Goal: Task Accomplishment & Management: Complete application form

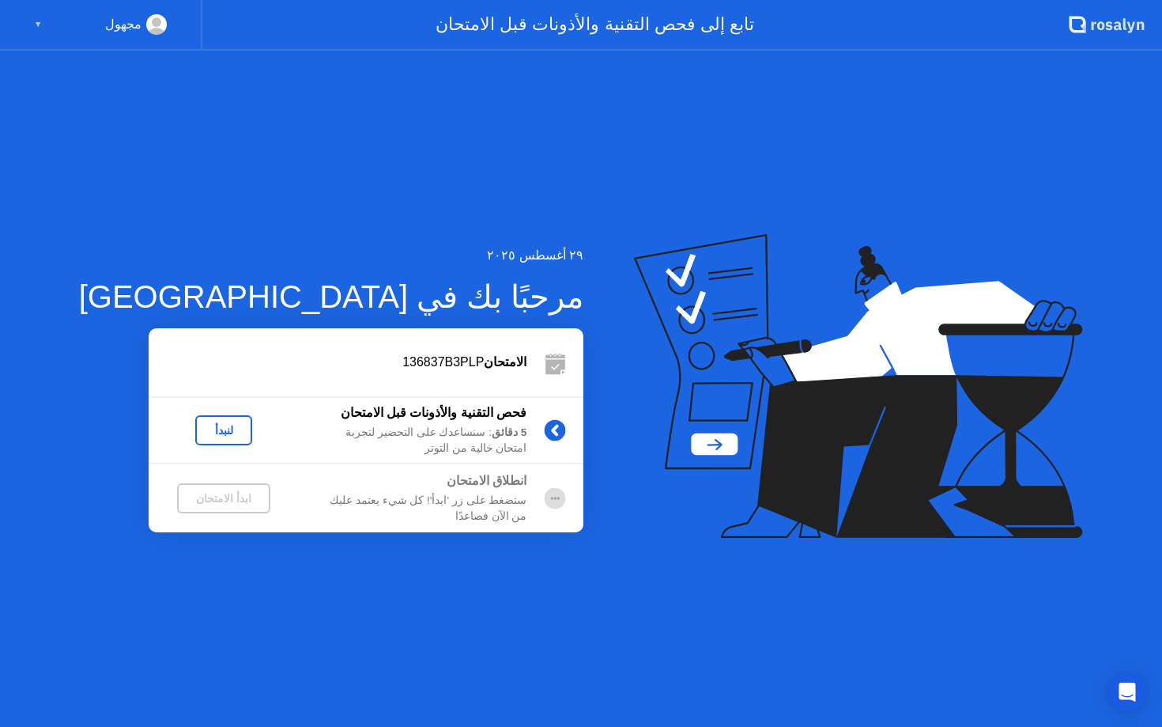
click at [202, 431] on div "لنبدأ" at bounding box center [224, 430] width 44 height 13
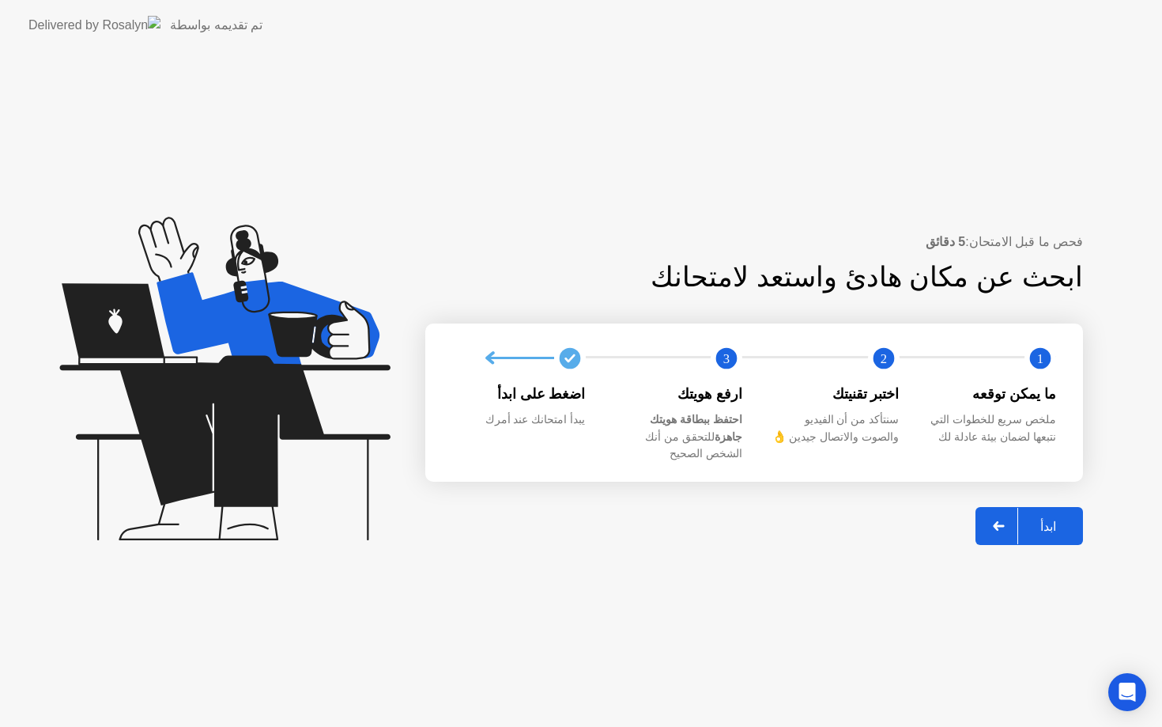
click at [1046, 519] on div "ابدأ" at bounding box center [1048, 526] width 60 height 15
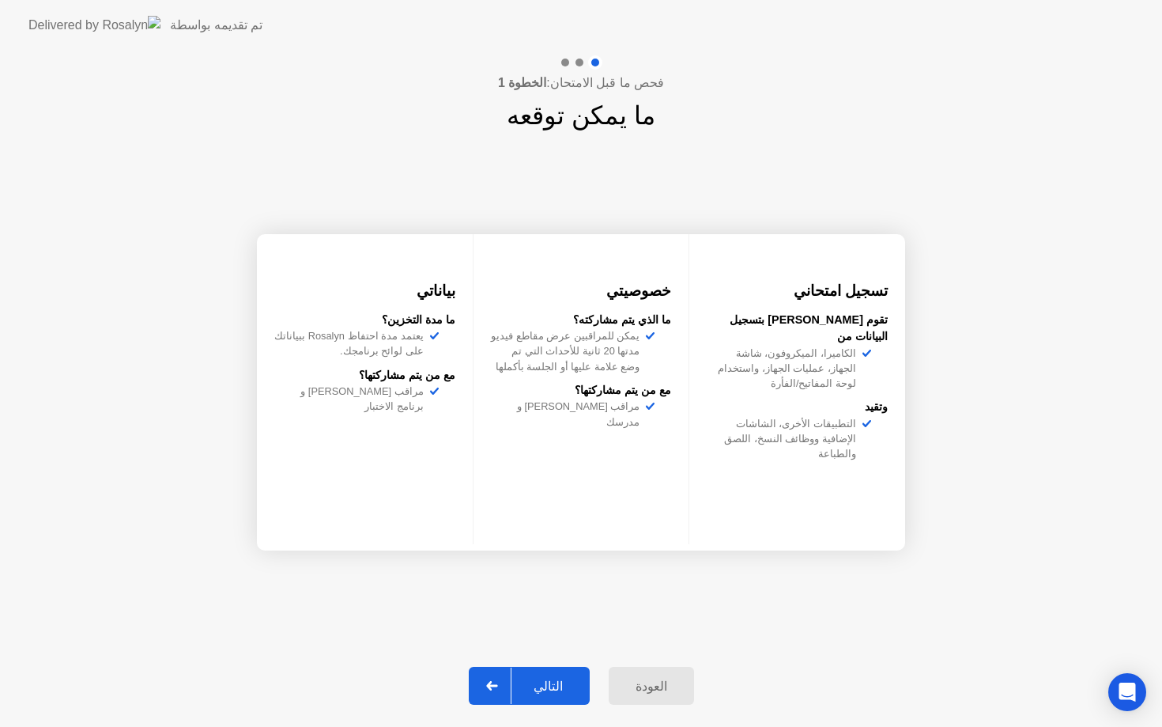
click at [551, 682] on div "التالي" at bounding box center [549, 685] width 74 height 15
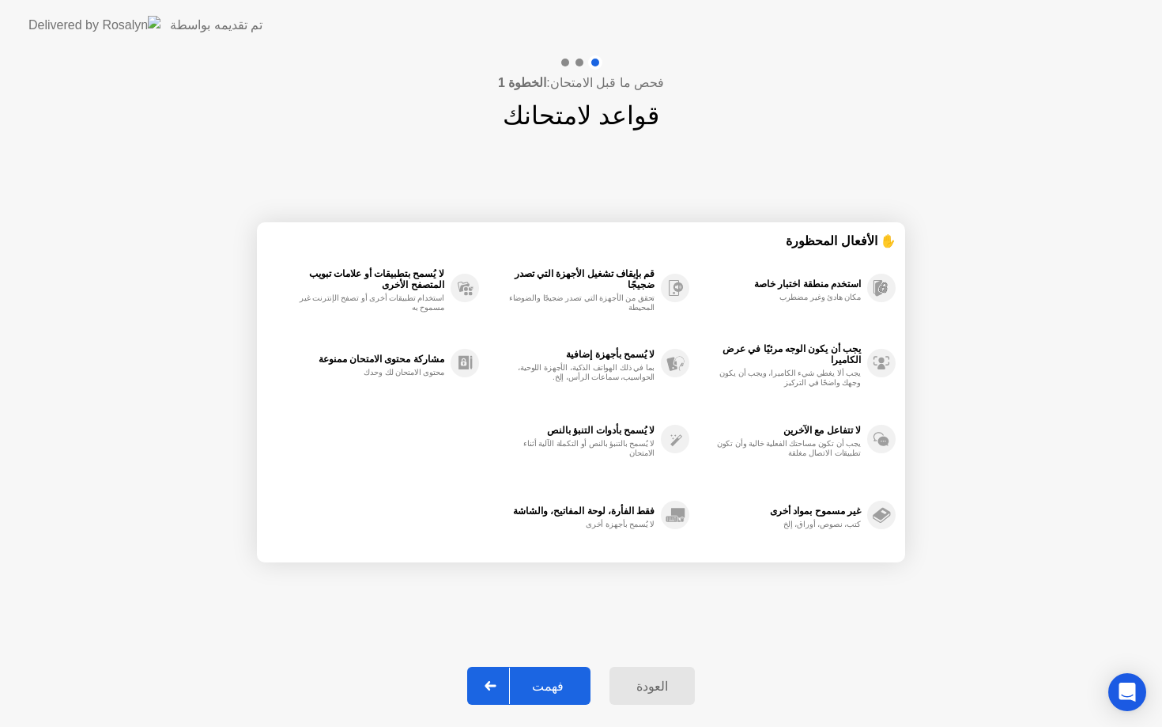
click at [551, 682] on div "فهمت" at bounding box center [548, 685] width 76 height 15
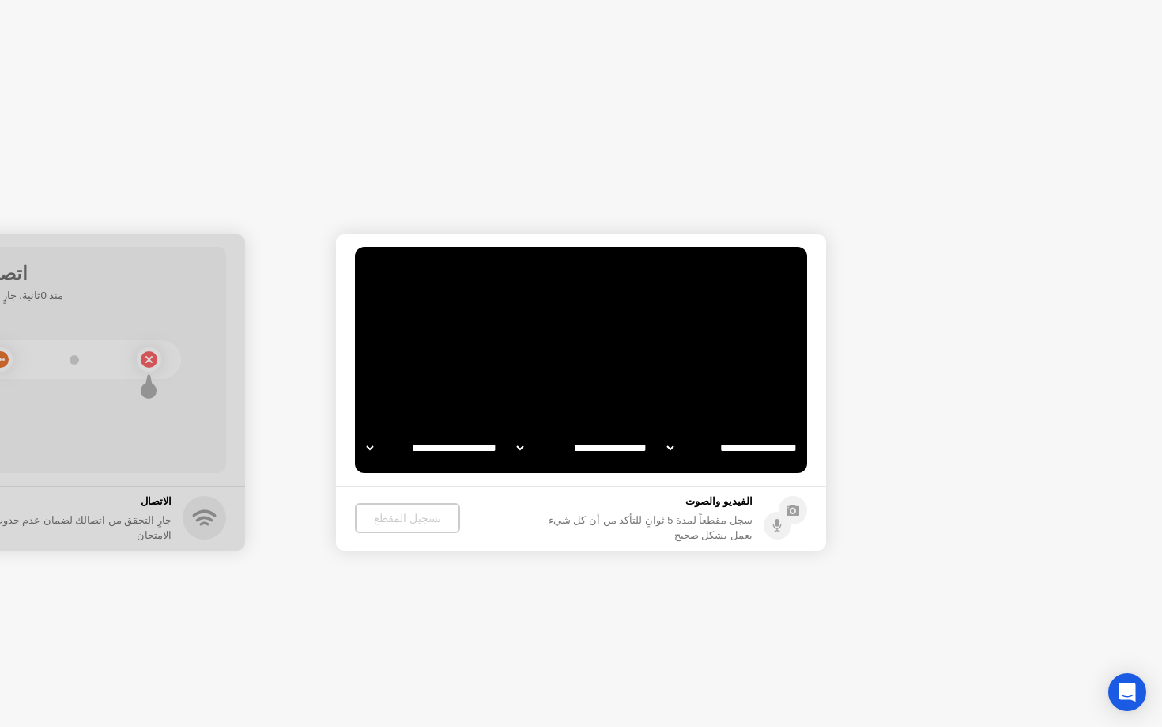
select select "**********"
select select "*******"
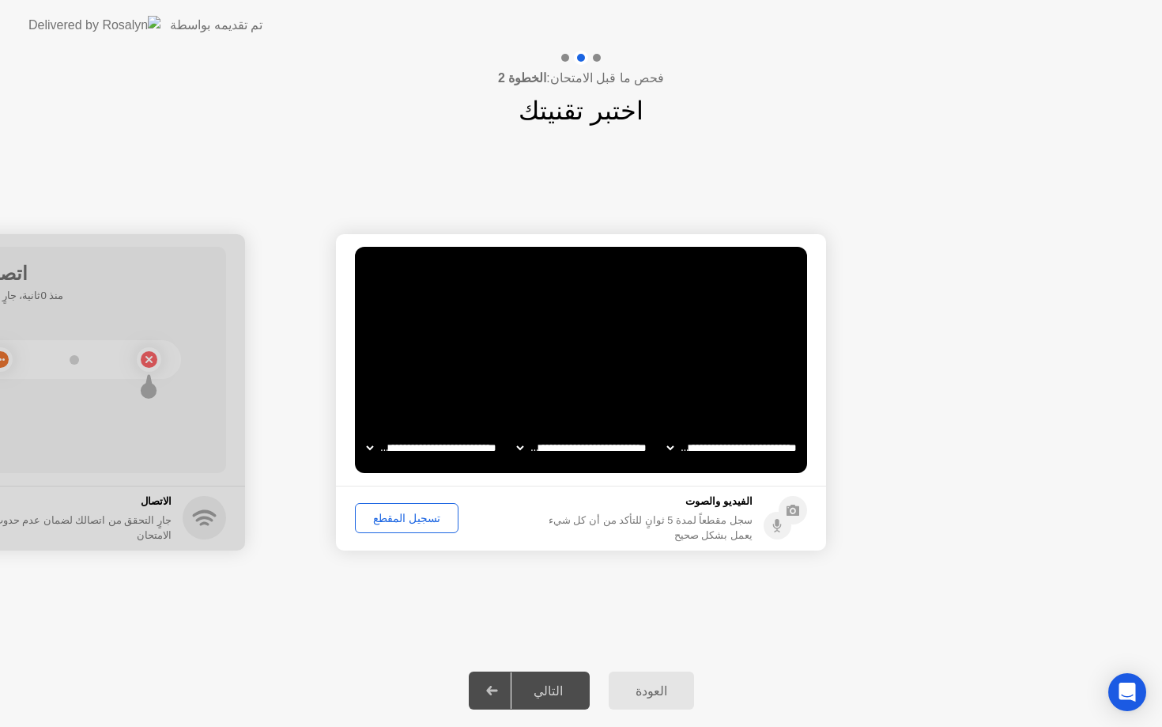
click at [412, 522] on div "تسجيل المقطع" at bounding box center [407, 518] width 93 height 13
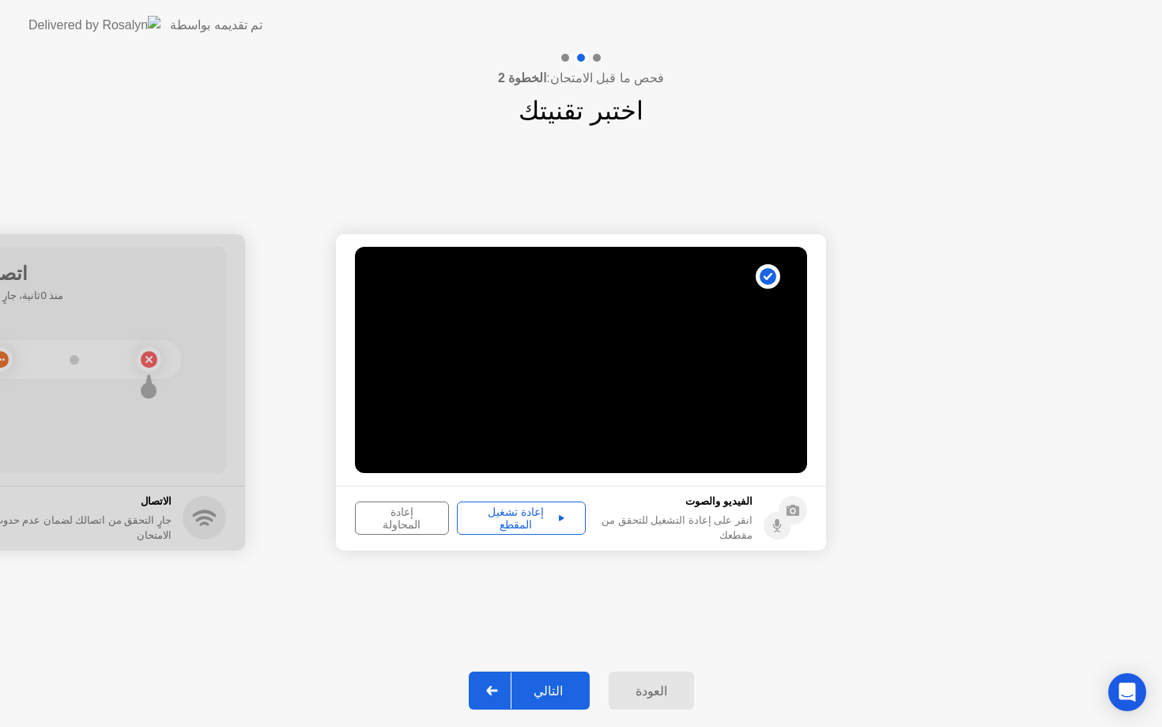
click at [508, 515] on div "إعادة تشغيل المقطع" at bounding box center [522, 517] width 118 height 25
click at [553, 696] on div "التالي" at bounding box center [549, 690] width 74 height 15
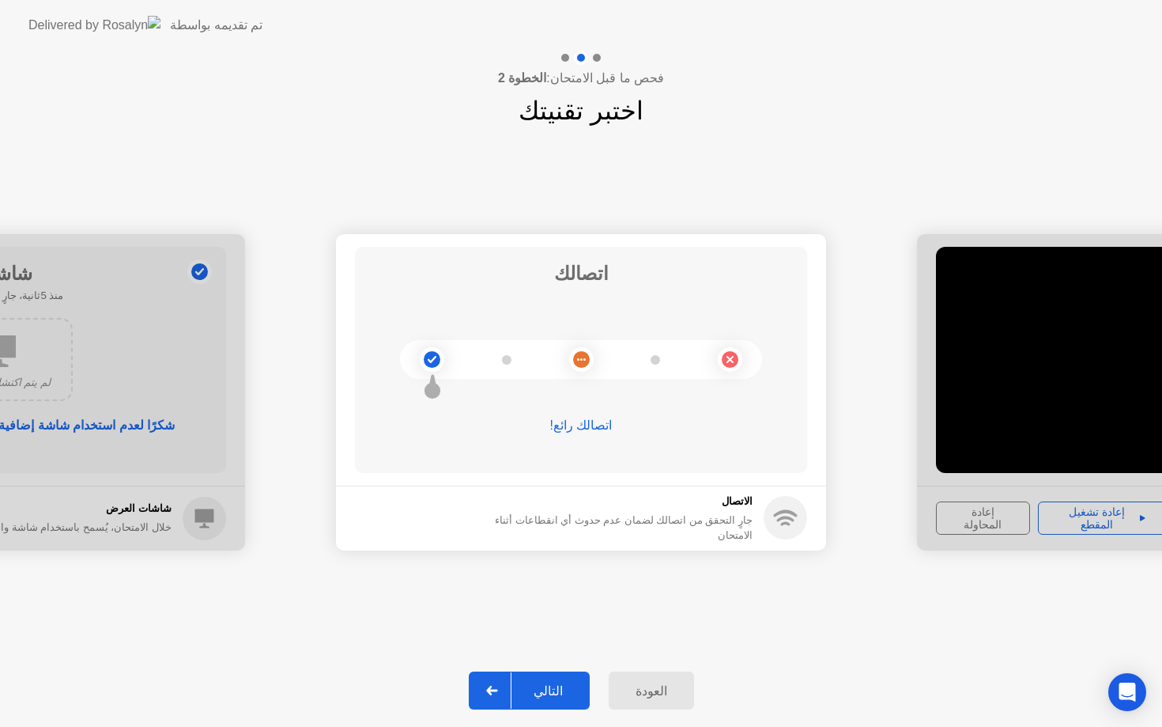
click at [553, 696] on div "التالي" at bounding box center [549, 690] width 74 height 15
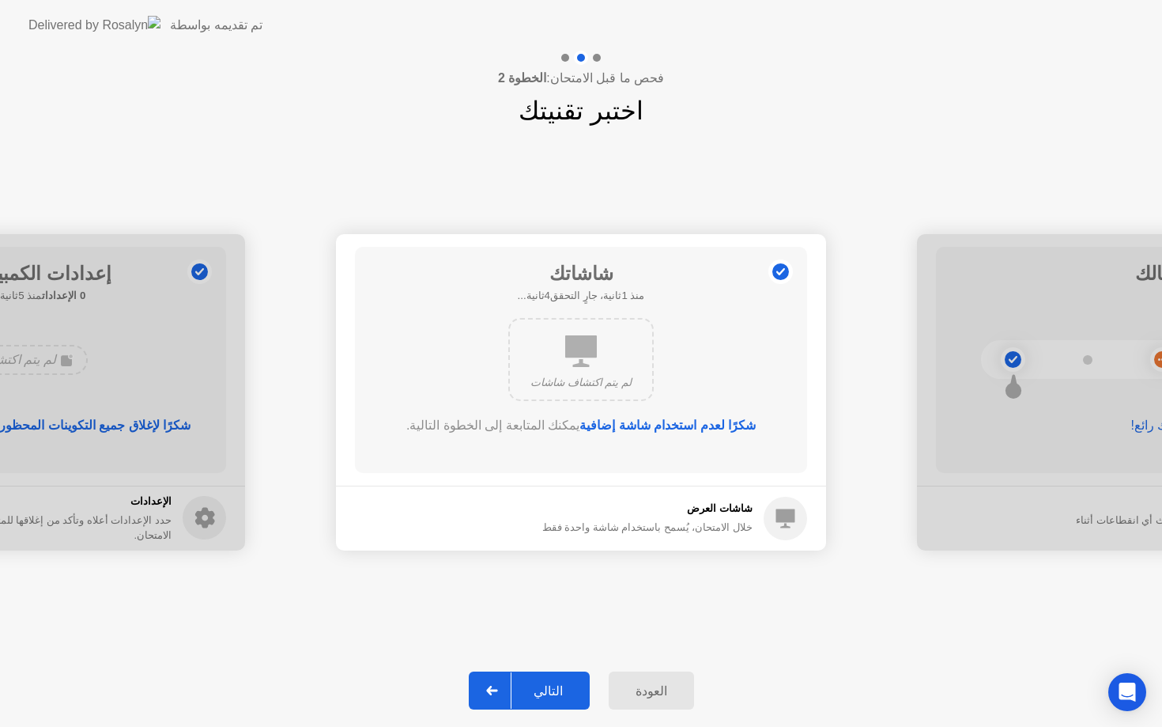
click at [553, 696] on div "التالي" at bounding box center [549, 690] width 74 height 15
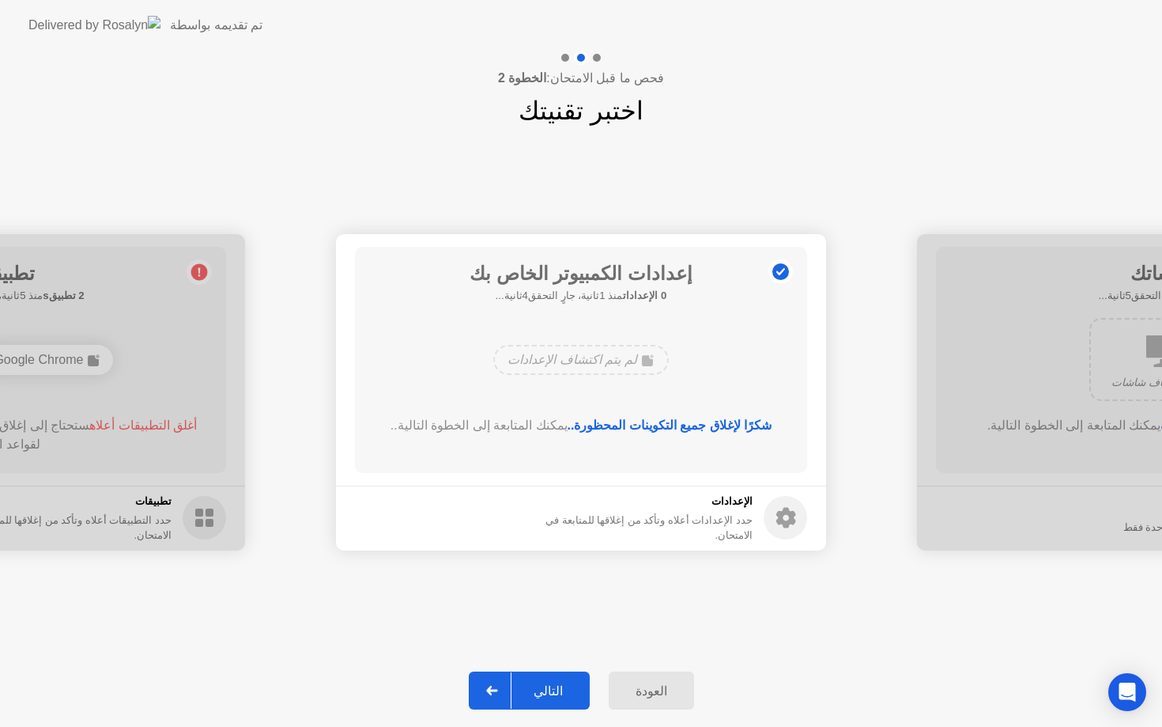
click at [553, 696] on div "التالي" at bounding box center [549, 690] width 74 height 15
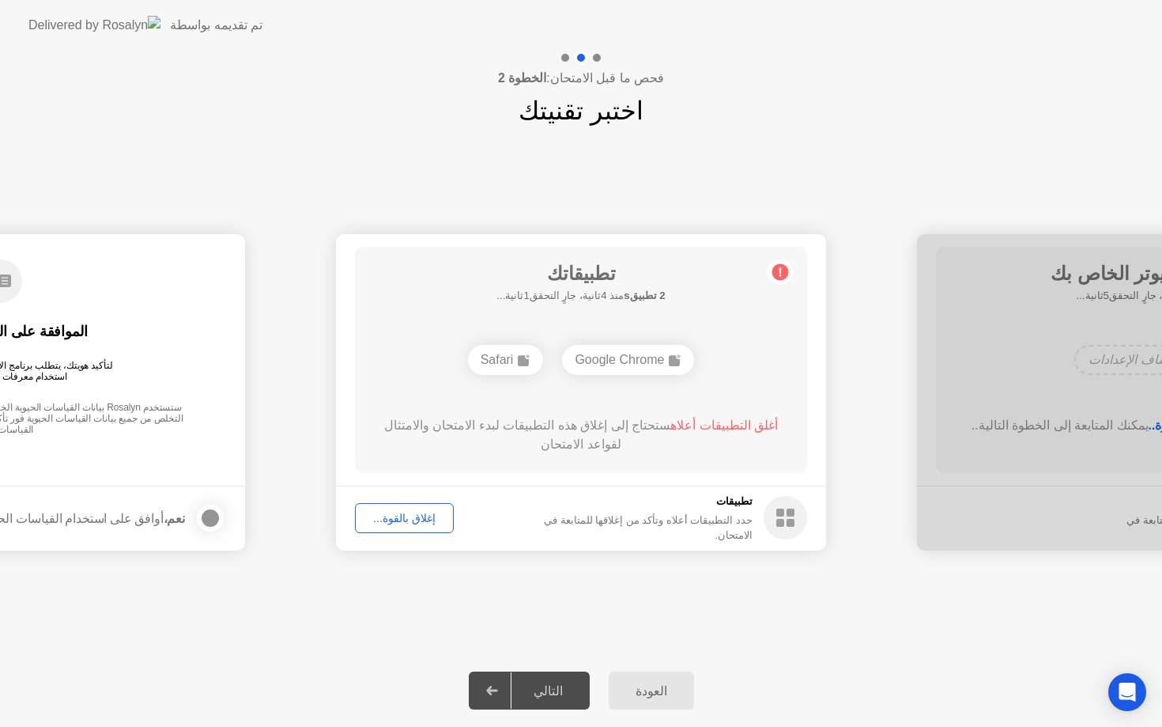
click at [412, 515] on div "إغلاق بالقوة..." at bounding box center [405, 518] width 88 height 13
click at [537, 688] on div "التالي" at bounding box center [549, 690] width 74 height 15
click at [431, 516] on div "إغلاق بالقوة..." at bounding box center [405, 518] width 88 height 13
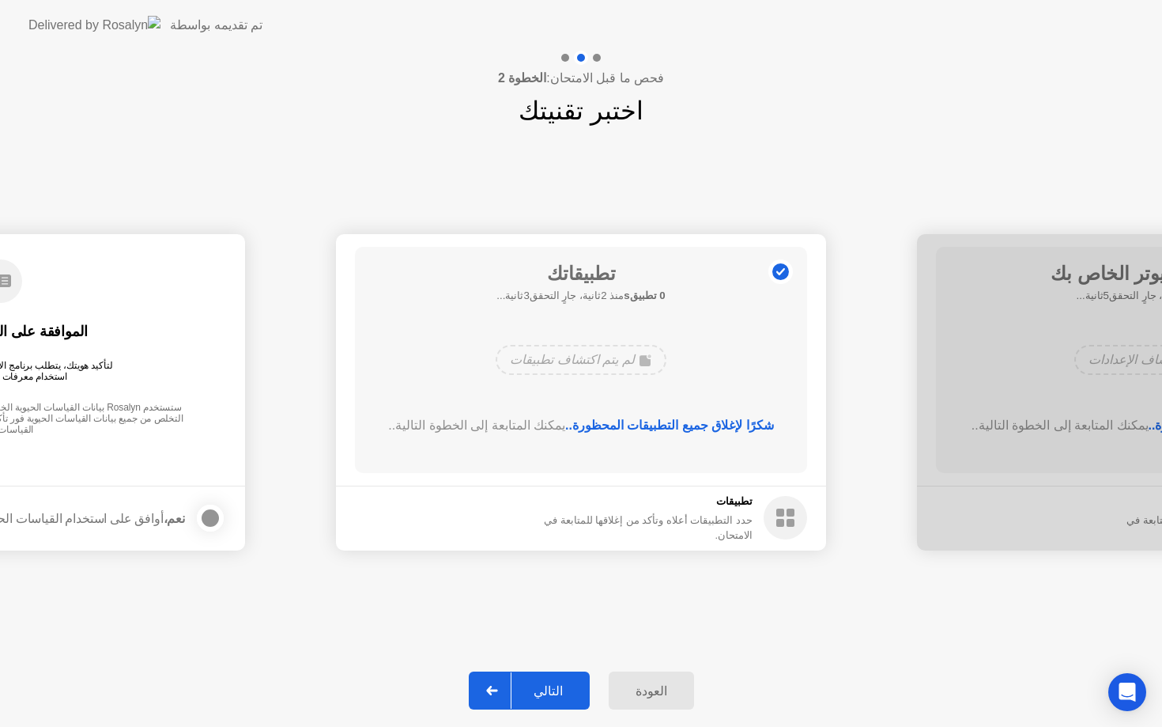
click at [542, 683] on div "التالي" at bounding box center [549, 690] width 74 height 15
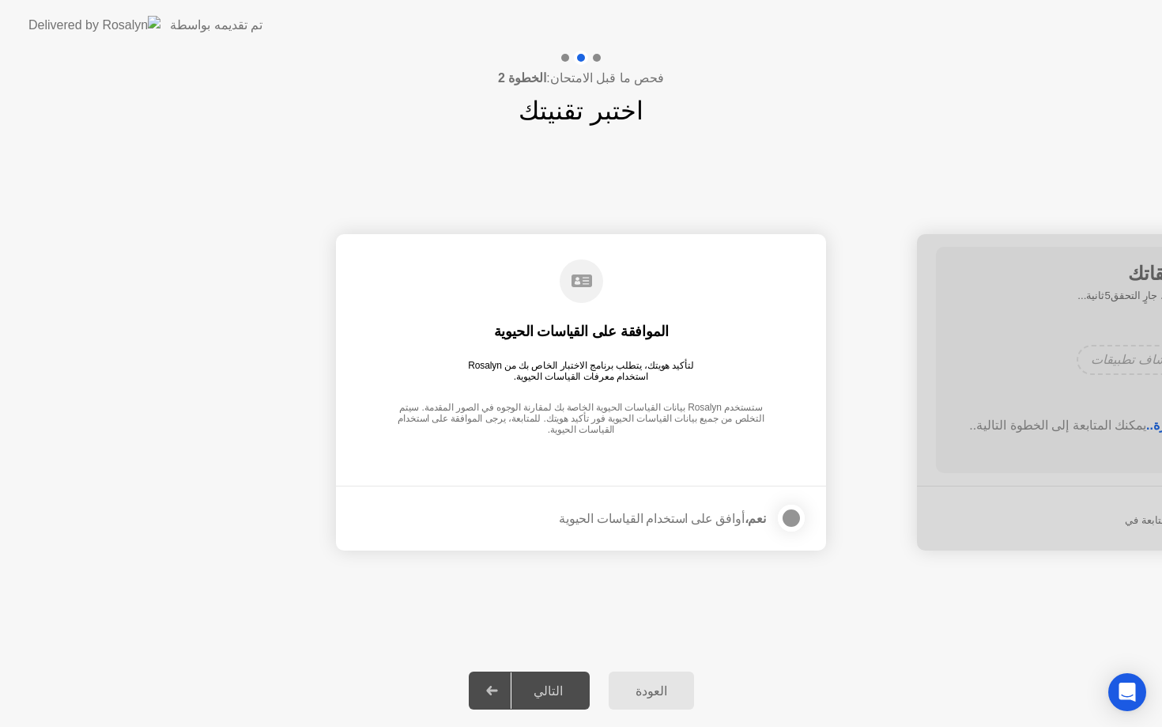
click at [542, 683] on div "التالي" at bounding box center [549, 690] width 74 height 15
click at [784, 511] on div at bounding box center [791, 517] width 19 height 19
click at [568, 680] on button "التالي" at bounding box center [529, 690] width 121 height 38
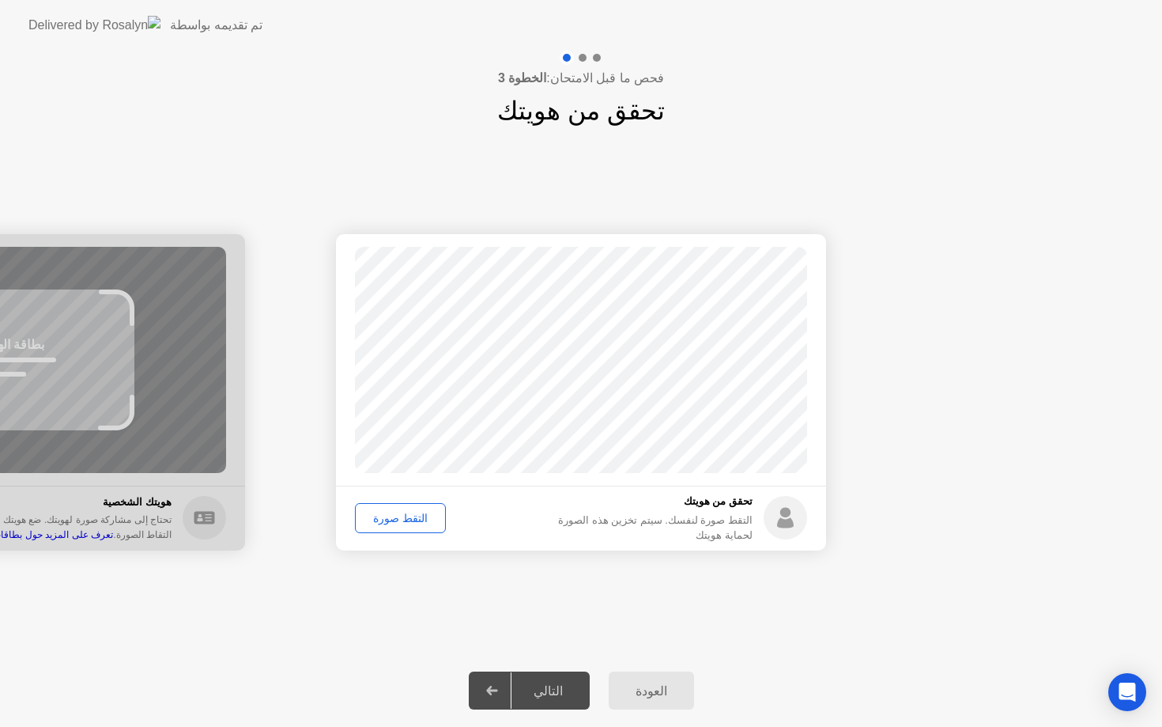
click at [414, 516] on div "التقط صورة" at bounding box center [401, 518] width 80 height 13
click at [551, 683] on div "التالي" at bounding box center [549, 690] width 74 height 15
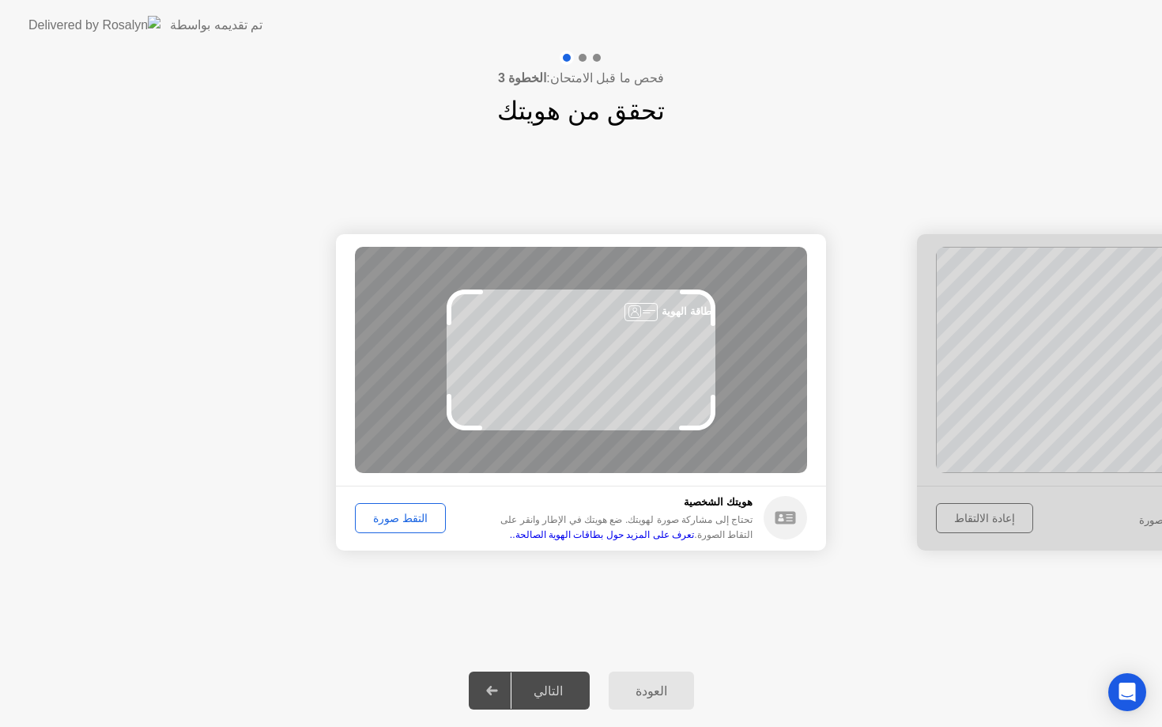
click at [666, 683] on div "العودة" at bounding box center [652, 690] width 76 height 15
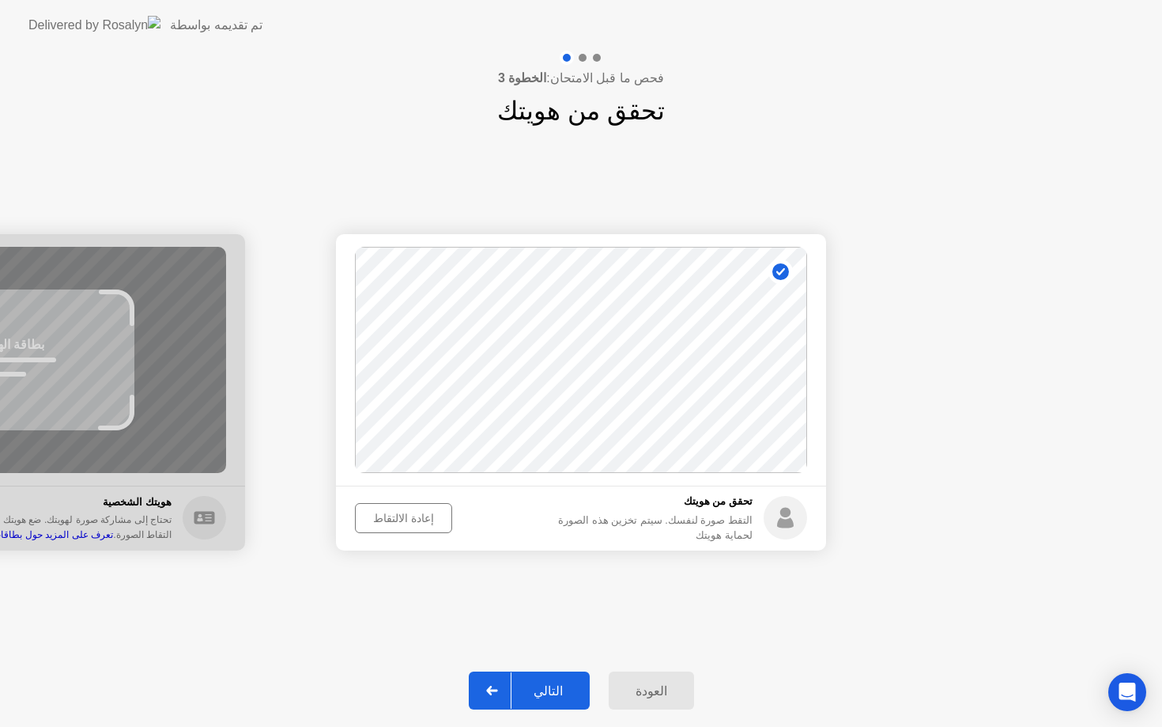
click at [413, 520] on div "إعادة الالتقاط" at bounding box center [404, 518] width 86 height 13
click at [413, 520] on div "التقط صورة" at bounding box center [401, 518] width 80 height 13
click at [542, 686] on div "التالي" at bounding box center [549, 690] width 74 height 15
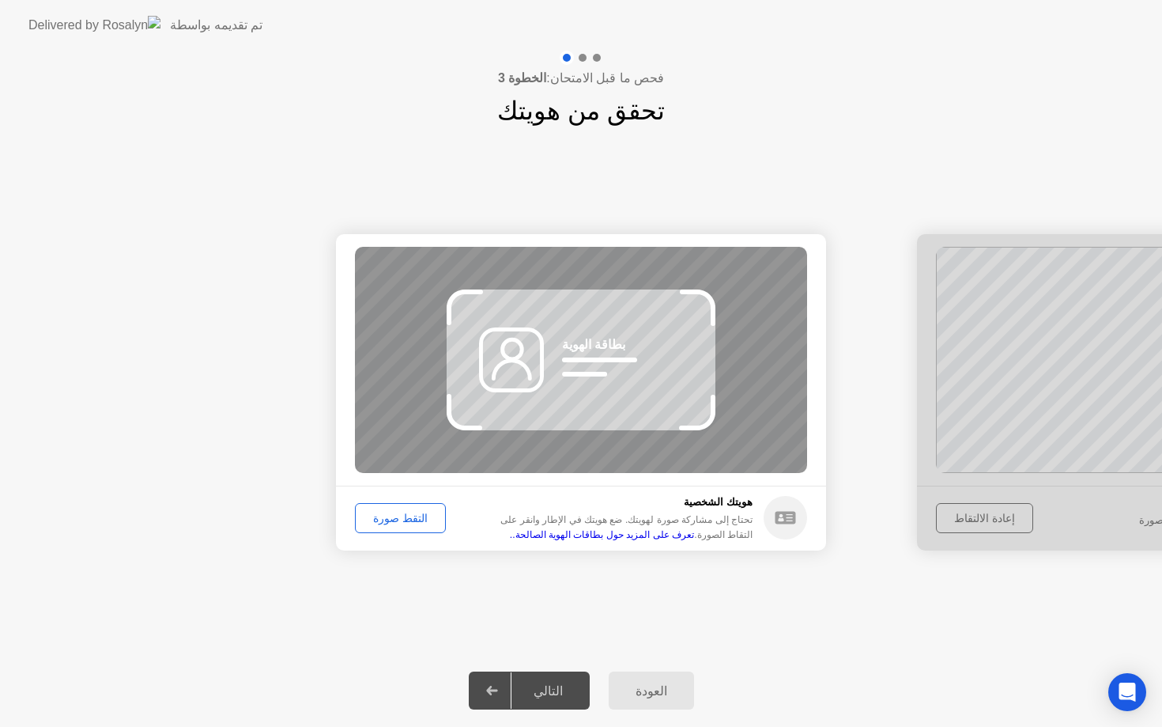
click at [414, 523] on div "التقط صورة" at bounding box center [401, 518] width 80 height 13
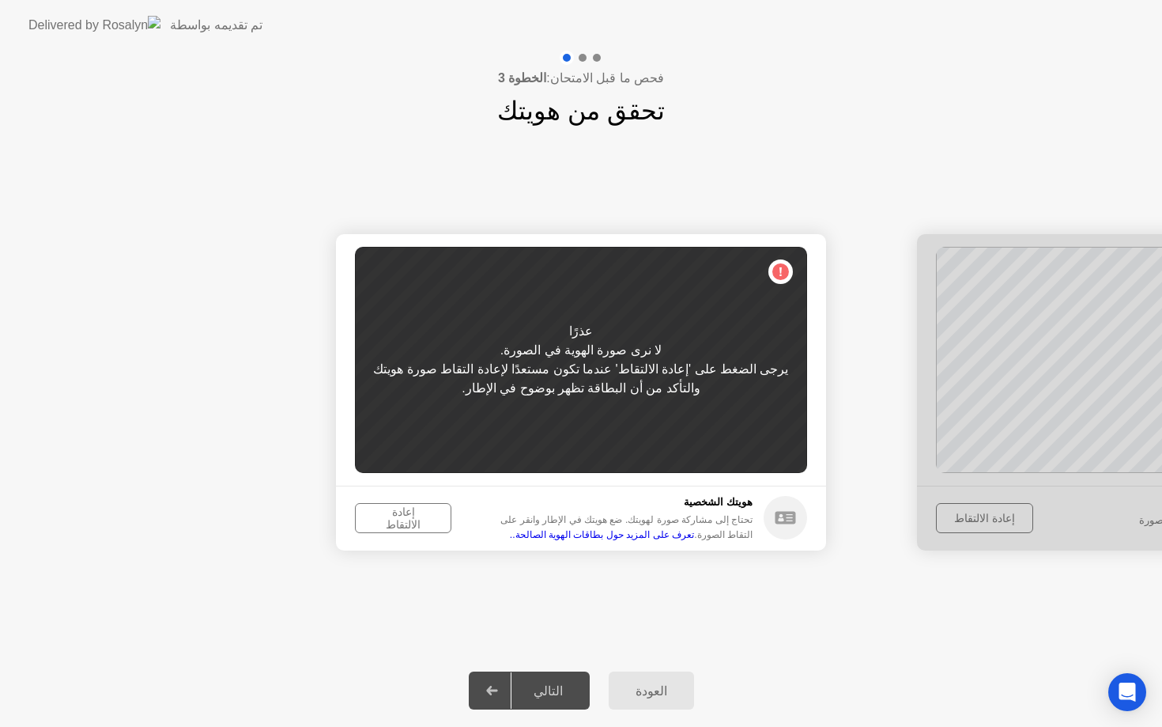
click at [409, 521] on div "إعادة الالتقاط" at bounding box center [403, 517] width 85 height 25
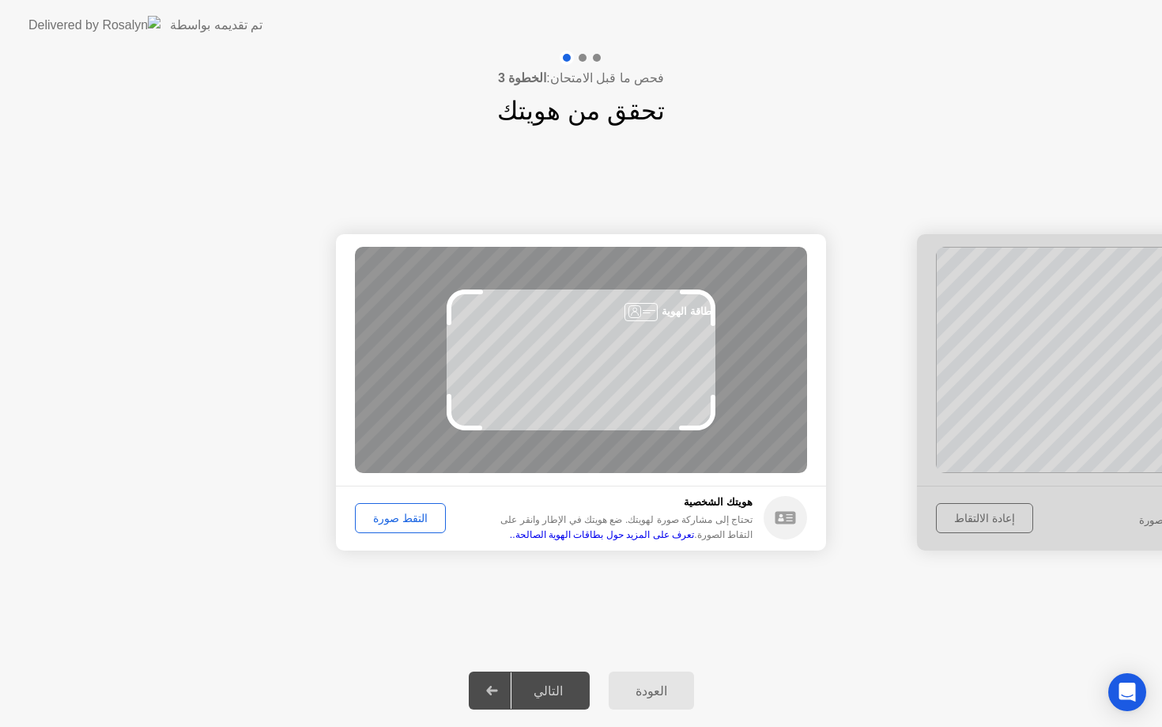
click at [409, 521] on div "التقط صورة" at bounding box center [401, 518] width 80 height 13
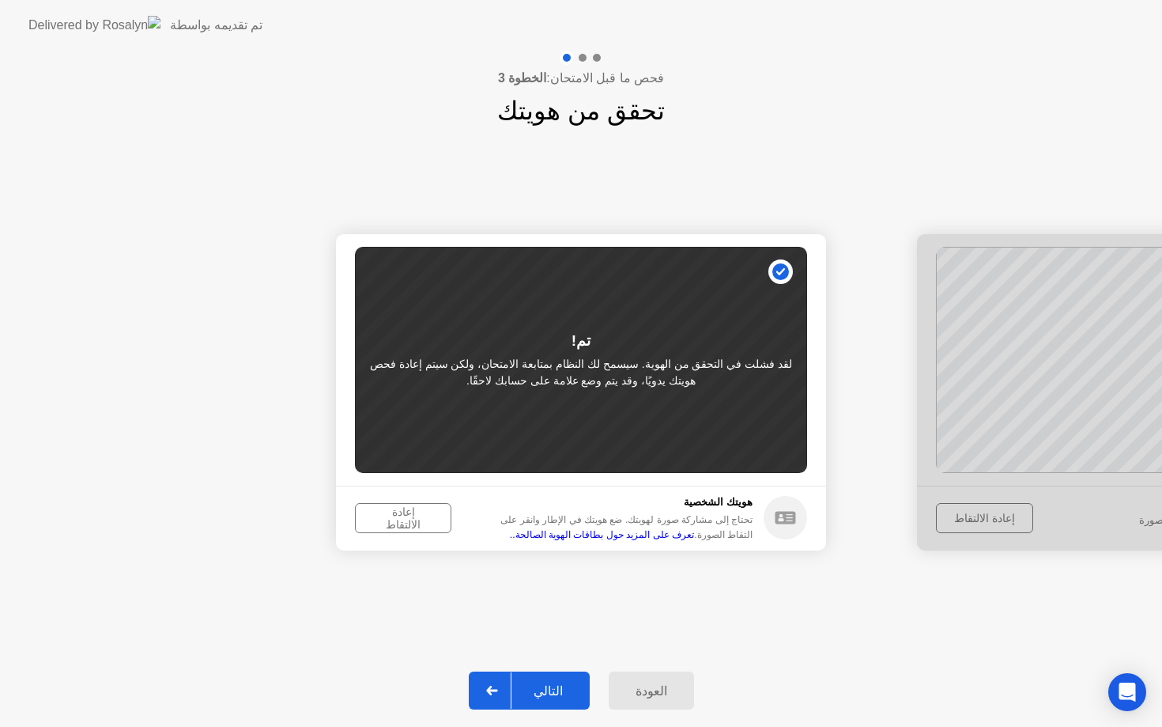
click at [559, 712] on div "العودة التالي" at bounding box center [581, 690] width 1162 height 73
click at [553, 688] on div "التالي" at bounding box center [549, 690] width 74 height 15
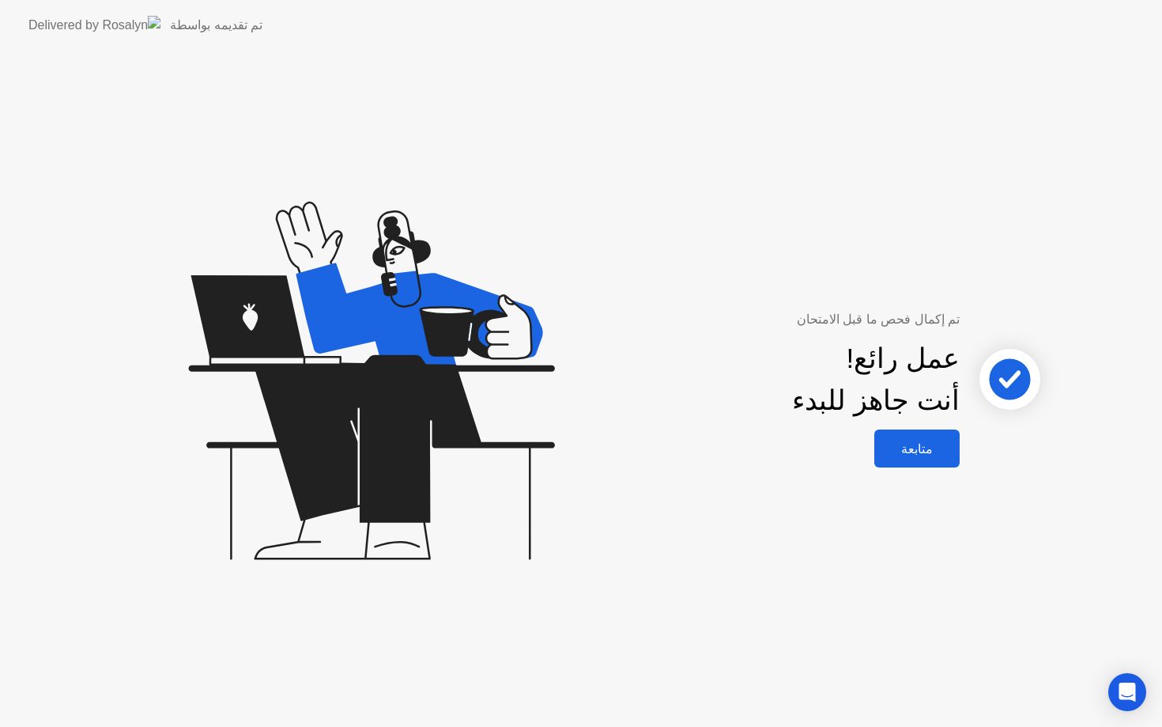
click at [908, 444] on div "متابعة" at bounding box center [917, 448] width 76 height 15
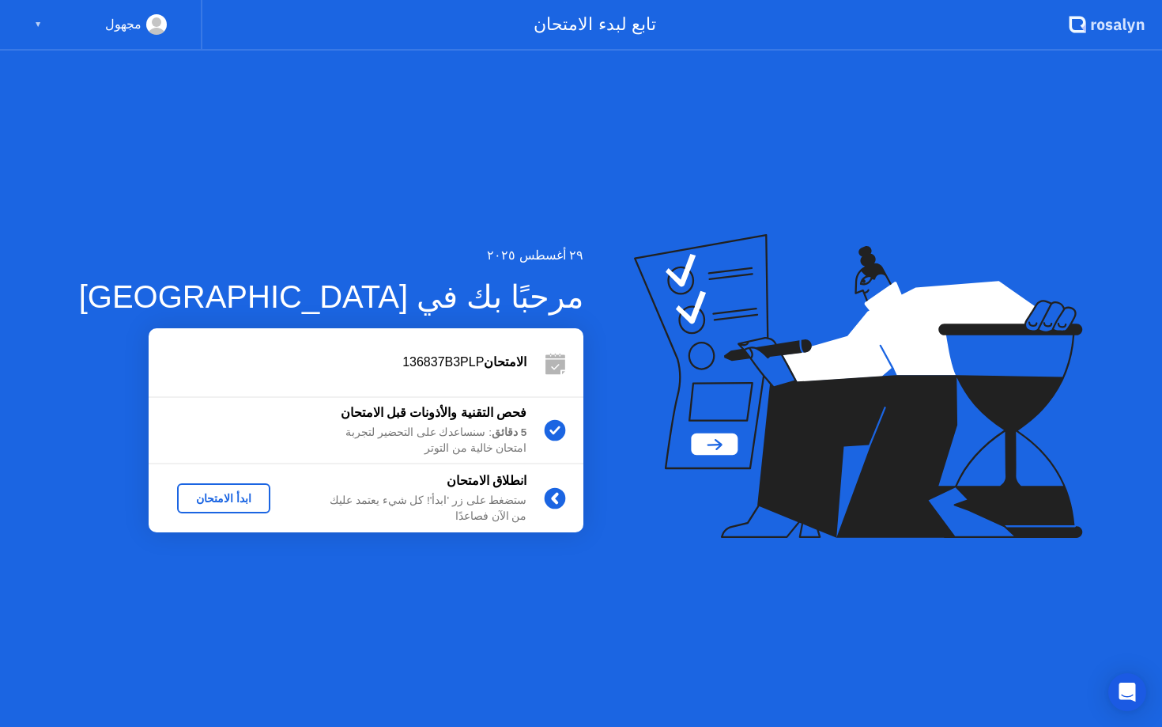
click at [214, 497] on div "ابدأ الامتحان" at bounding box center [223, 498] width 81 height 13
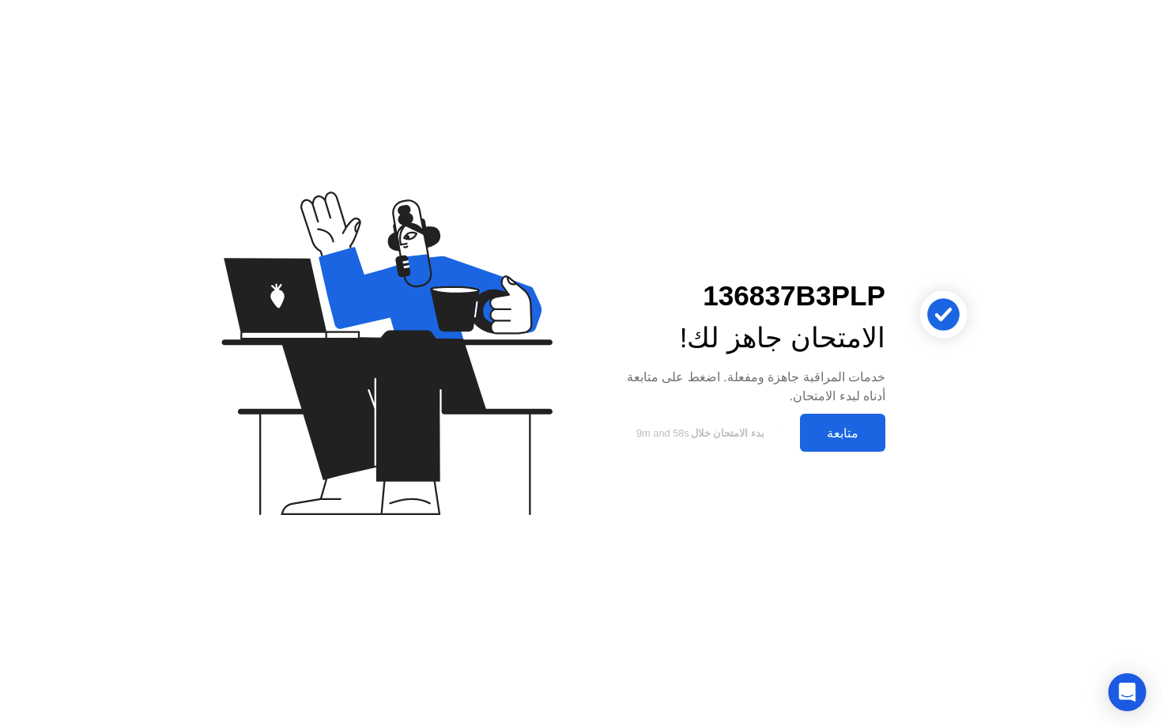
click at [838, 425] on div "متابعة" at bounding box center [843, 432] width 76 height 15
